Goal: Information Seeking & Learning: Learn about a topic

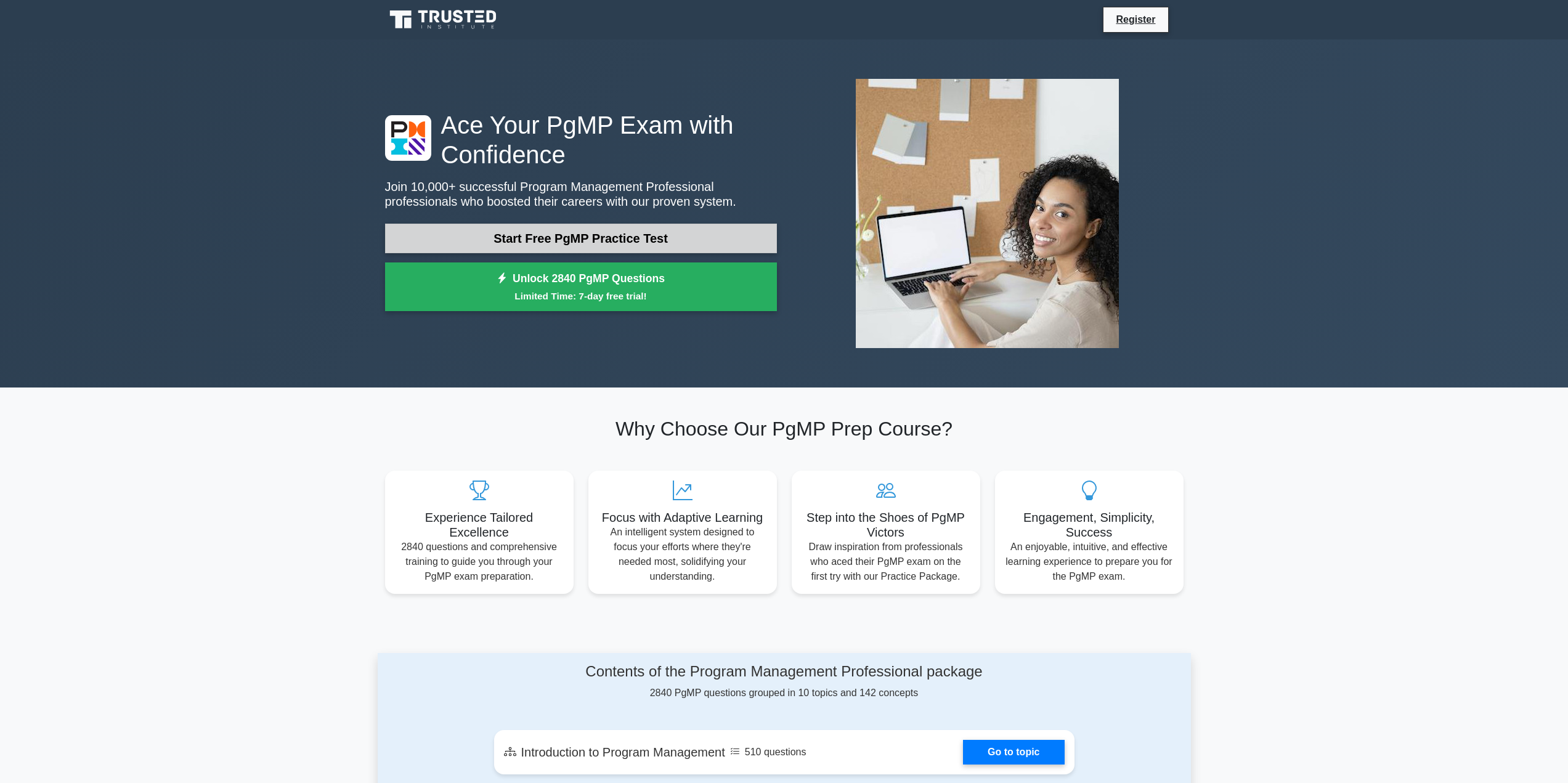
click at [564, 233] on link "Start Free PgMP Practice Test" at bounding box center [581, 238] width 392 height 29
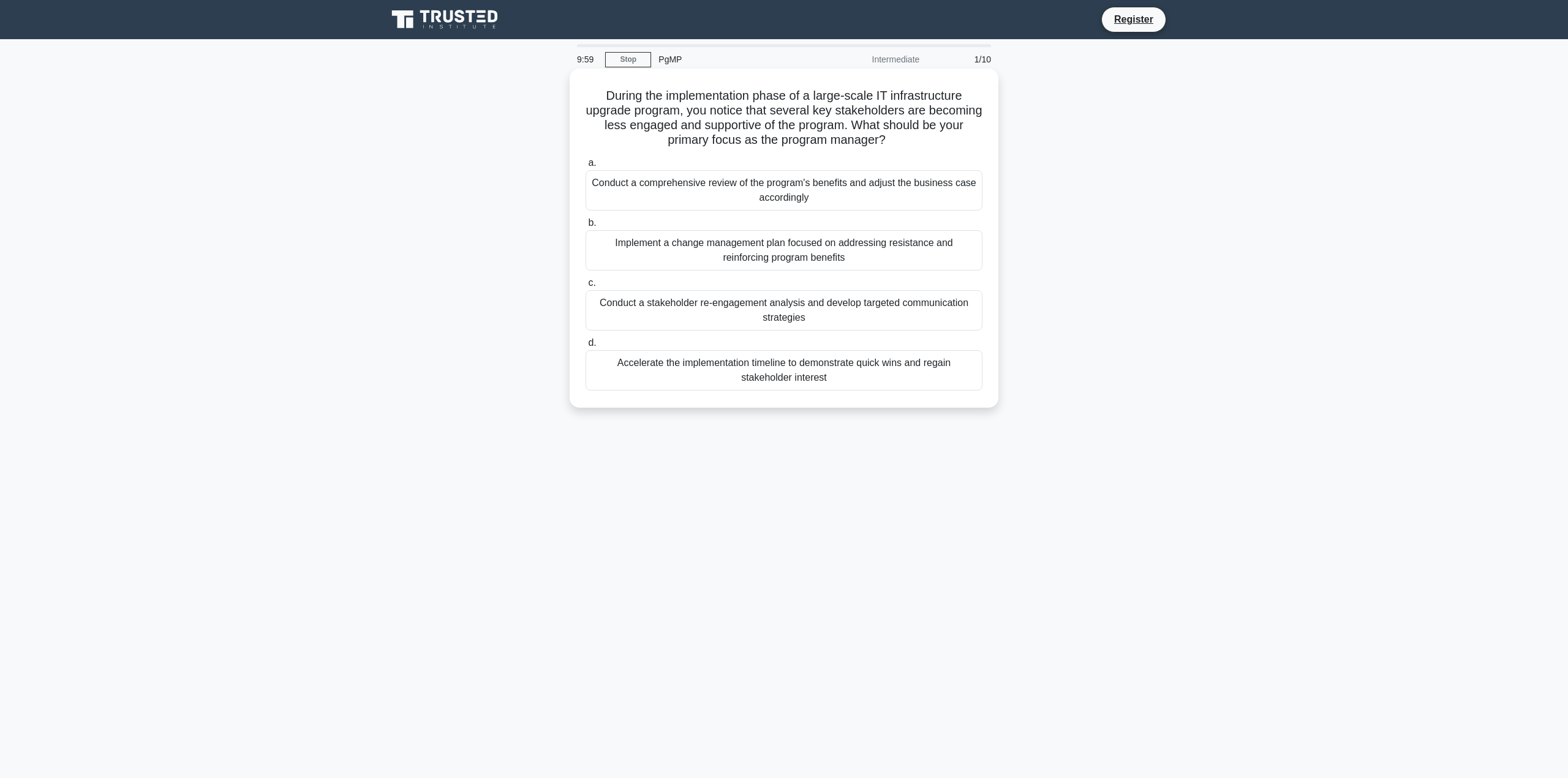
click at [607, 199] on div "Conduct a comprehensive review of the program's benefits and adjust the busines…" at bounding box center [784, 191] width 397 height 41
click at [586, 167] on input "a. Conduct a comprehensive review of the program's benefits and adjust the busi…" at bounding box center [586, 163] width 0 height 8
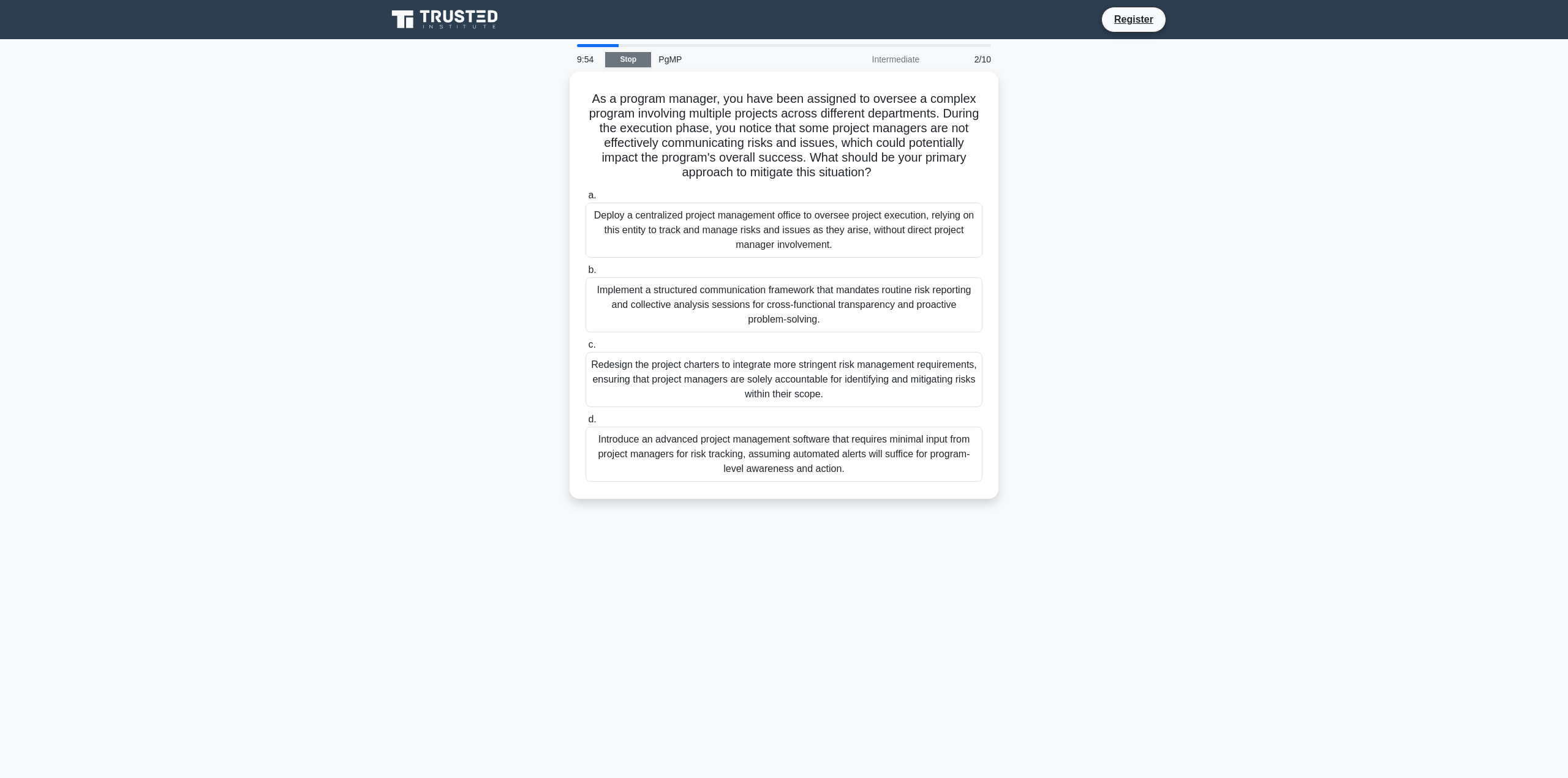
click at [609, 59] on link "Stop" at bounding box center [628, 60] width 46 height 16
